Goal: Task Accomplishment & Management: Use online tool/utility

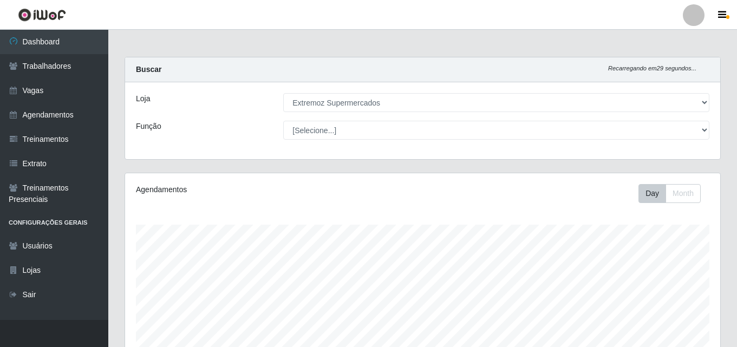
select select "519"
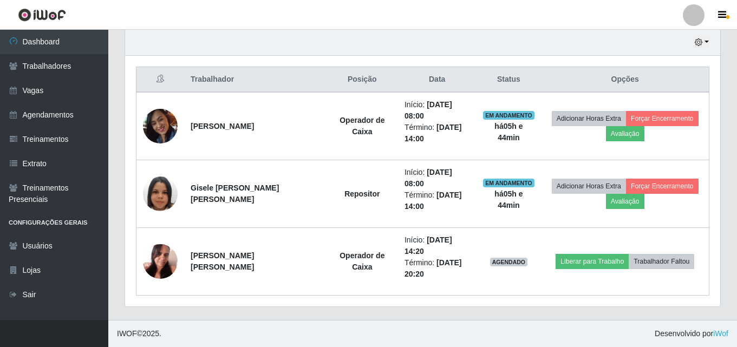
scroll to position [225, 595]
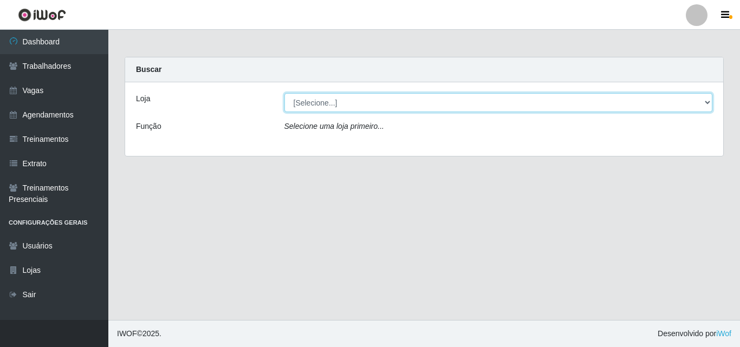
click at [513, 108] on select "[Selecione...] Extremoz Supermercados" at bounding box center [498, 102] width 428 height 19
select select "519"
click at [284, 93] on select "[Selecione...] Extremoz Supermercados" at bounding box center [498, 102] width 428 height 19
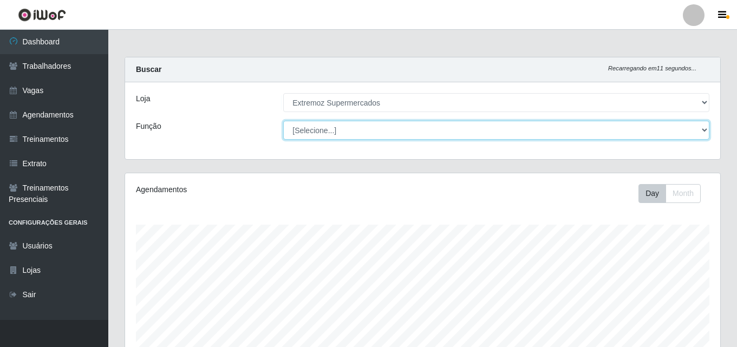
click at [706, 129] on select "[Selecione...] Embalador Embalador + Embalador ++ Operador de Caixa Operador de…" at bounding box center [496, 130] width 426 height 19
click at [629, 126] on select "[Selecione...] Embalador Embalador + Embalador ++ Operador de Caixa Operador de…" at bounding box center [496, 130] width 426 height 19
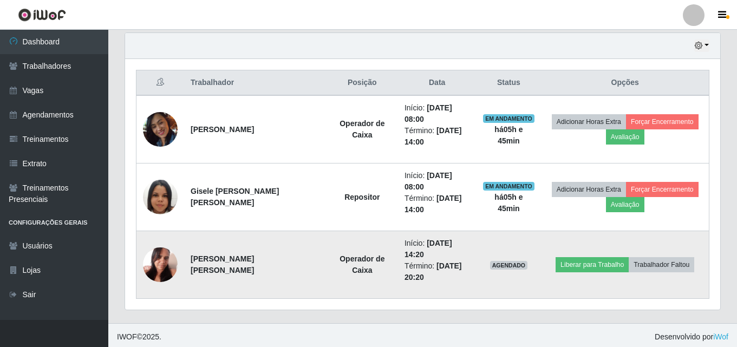
scroll to position [382, 0]
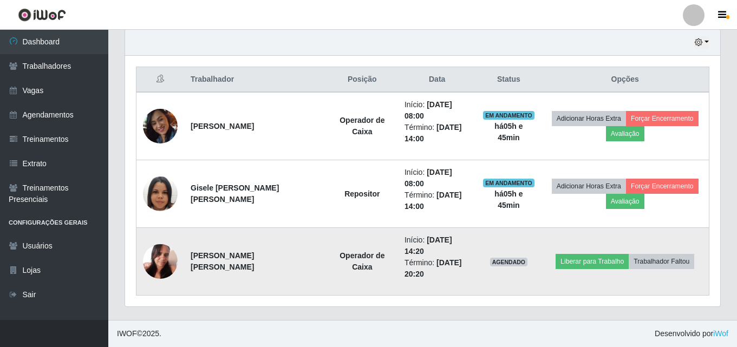
click at [158, 269] on img at bounding box center [160, 261] width 35 height 46
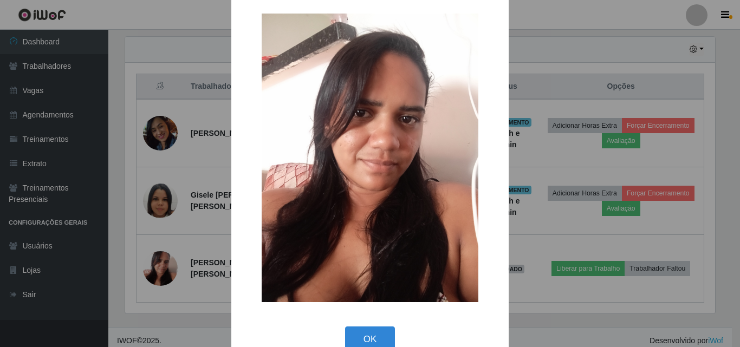
scroll to position [36, 0]
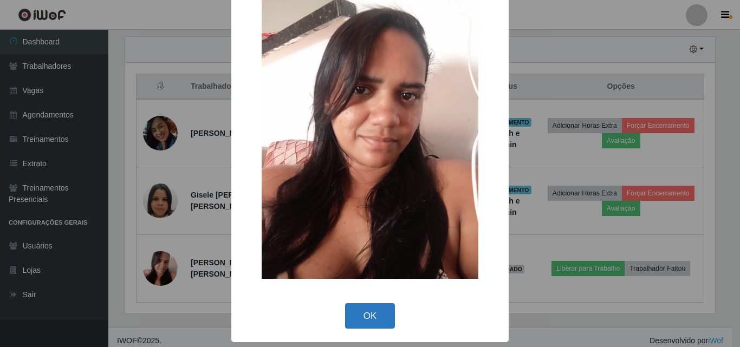
click at [358, 317] on button "OK" at bounding box center [370, 315] width 50 height 25
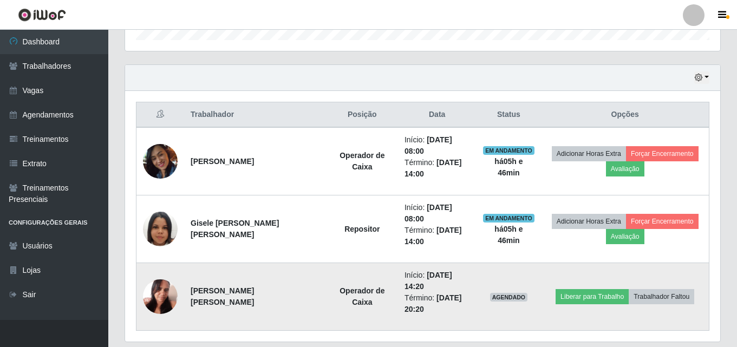
scroll to position [328, 0]
